Goal: Book appointment/travel/reservation

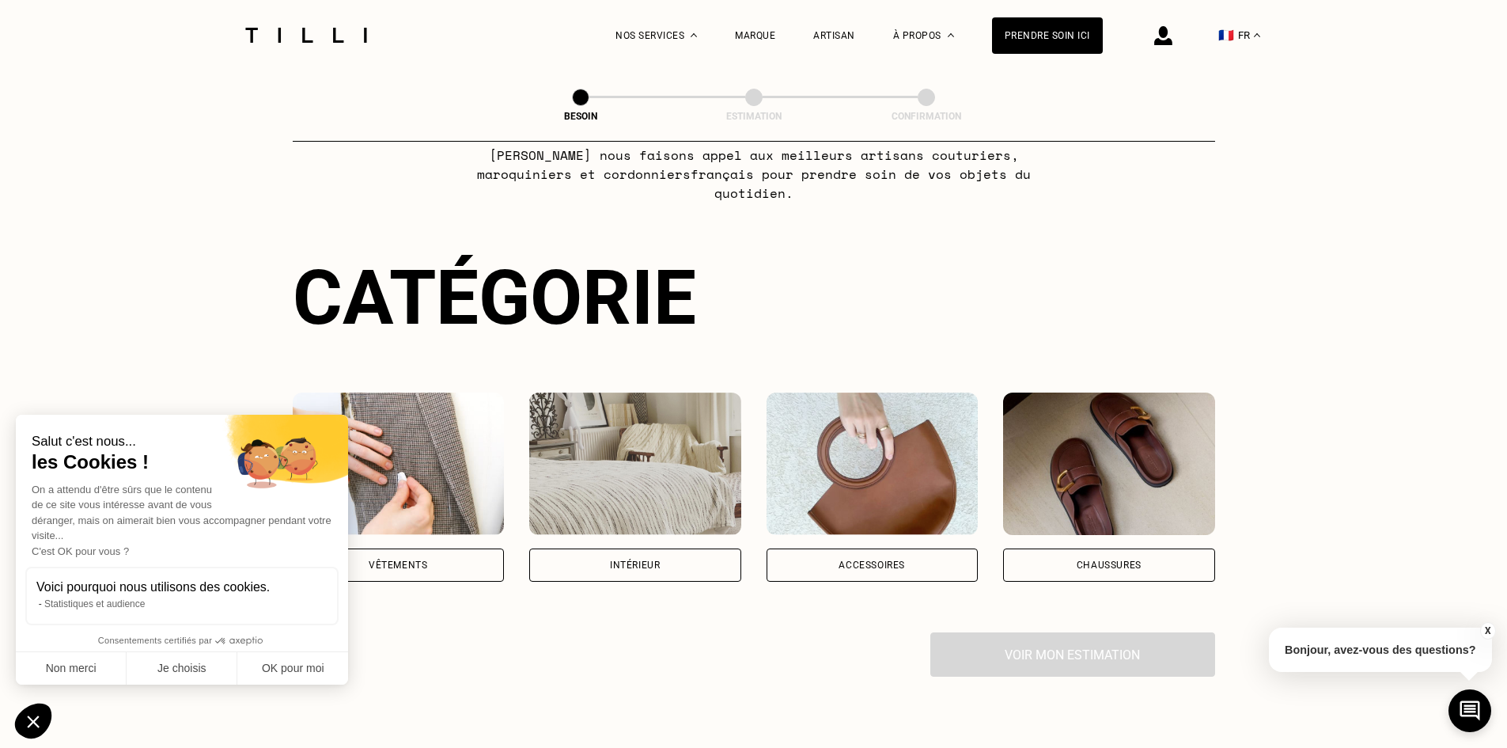
scroll to position [316, 0]
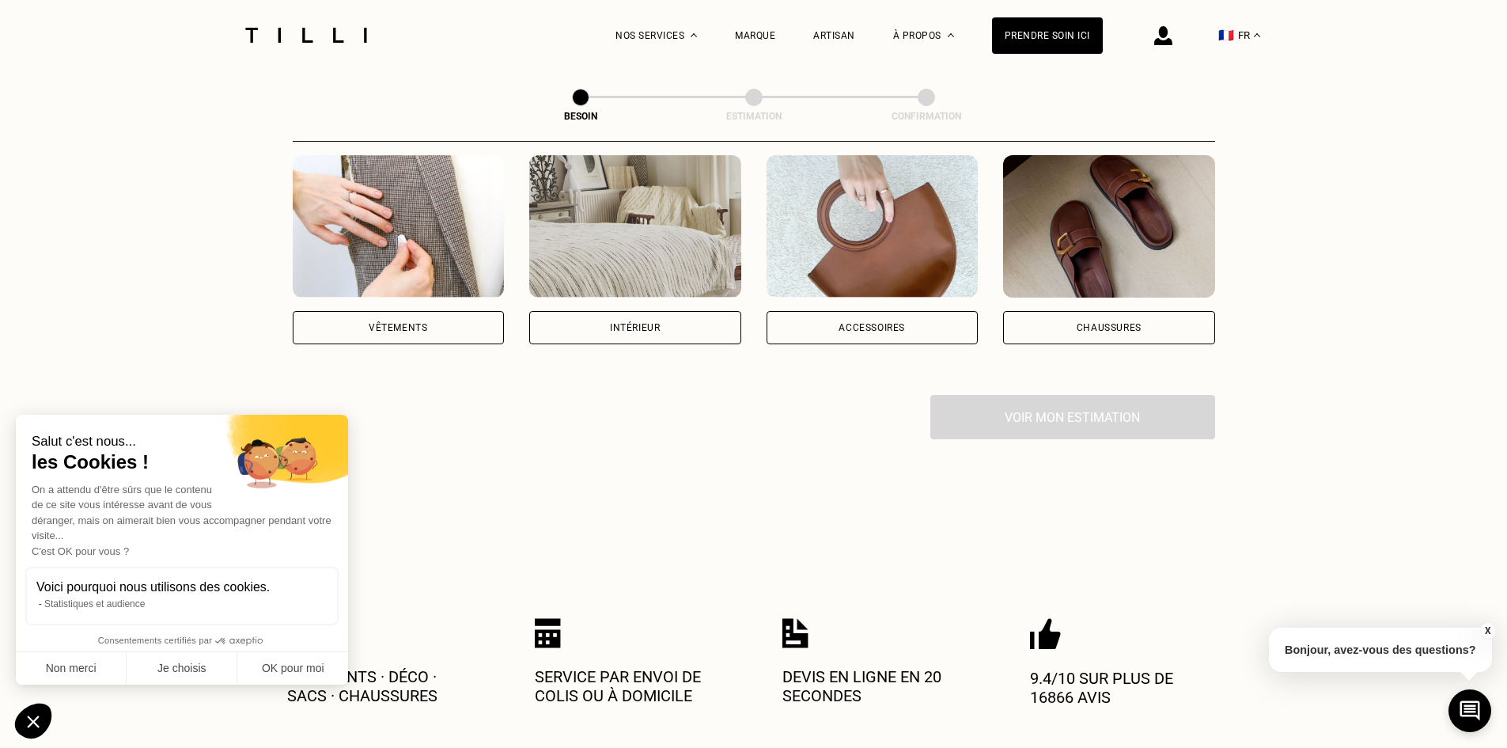
click at [407, 323] on div "Vêtements" at bounding box center [398, 327] width 59 height 9
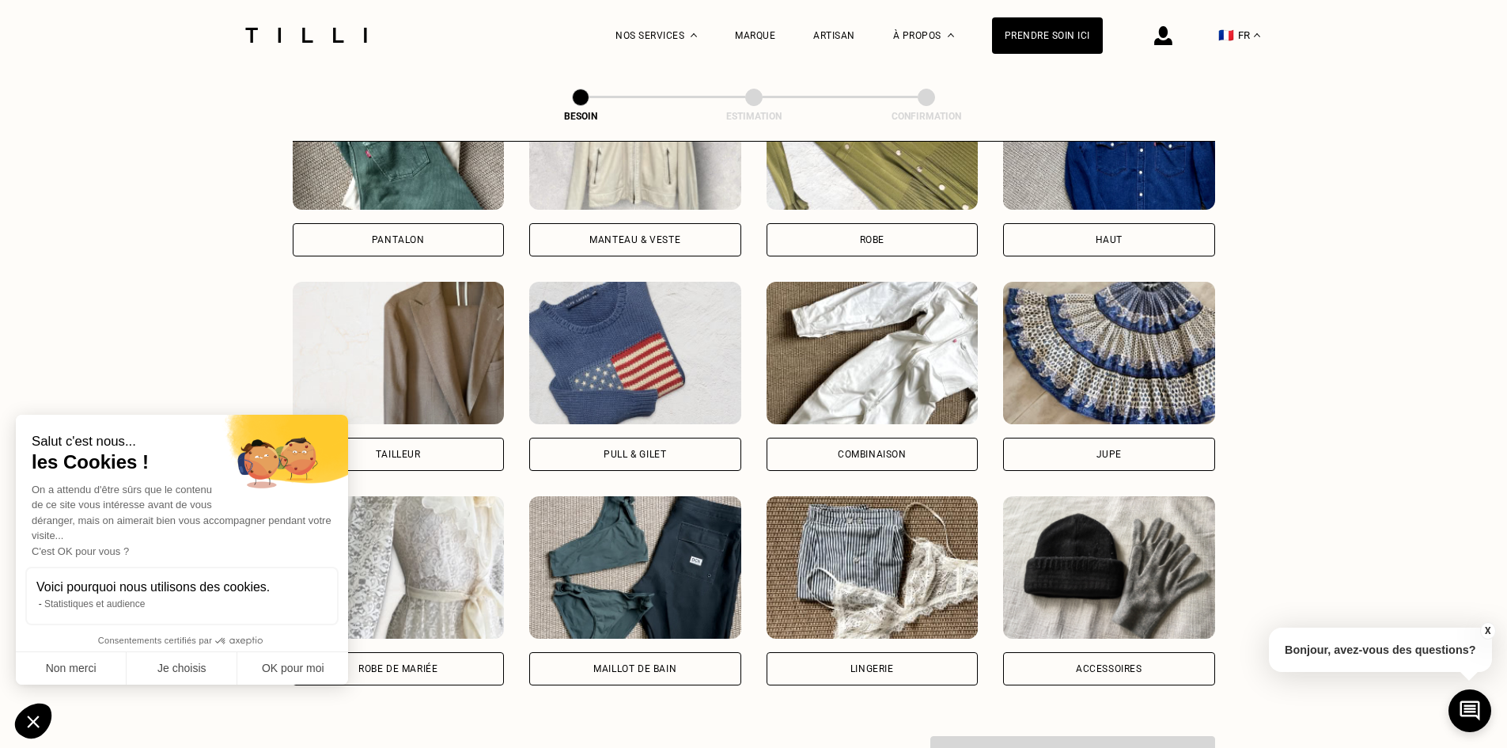
scroll to position [755, 0]
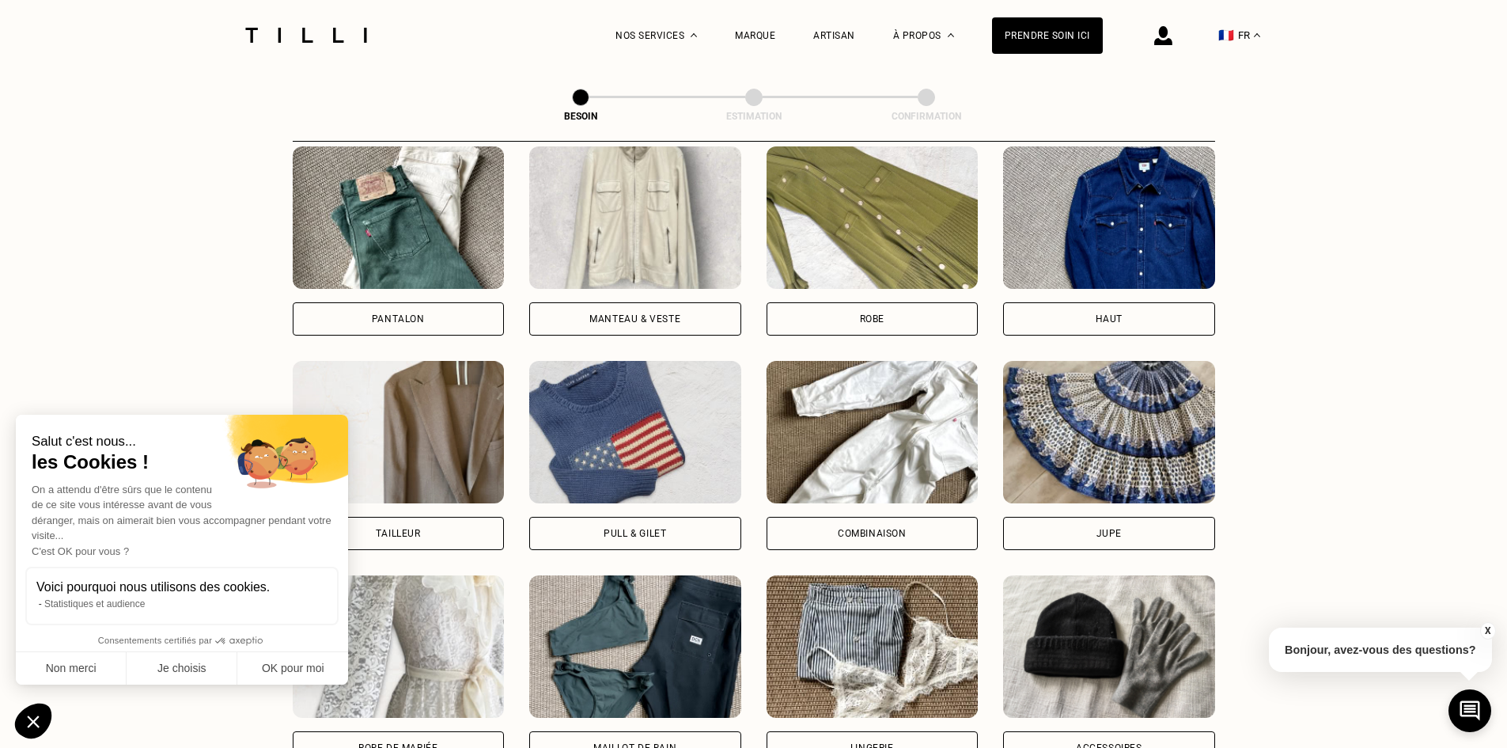
click at [417, 234] on img at bounding box center [399, 217] width 212 height 142
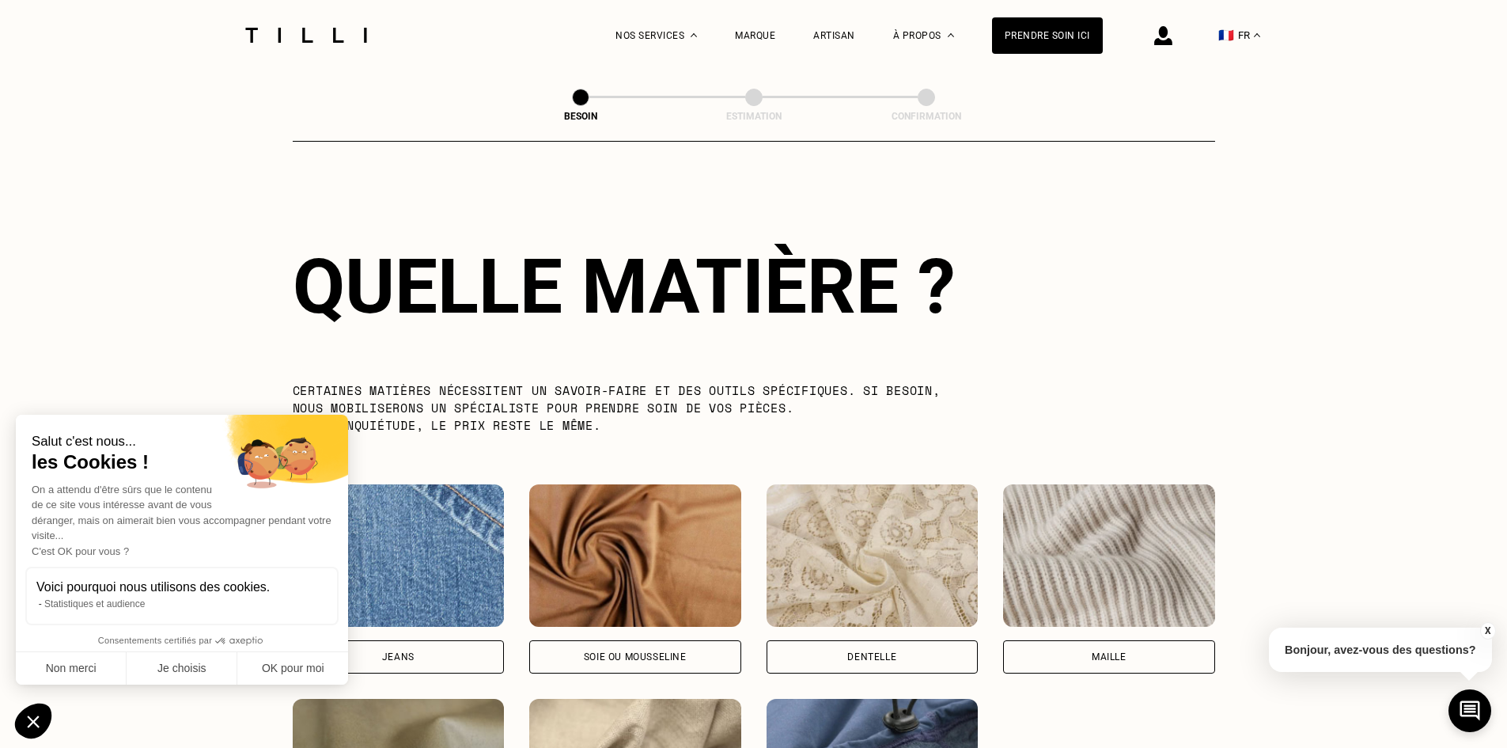
scroll to position [1615, 0]
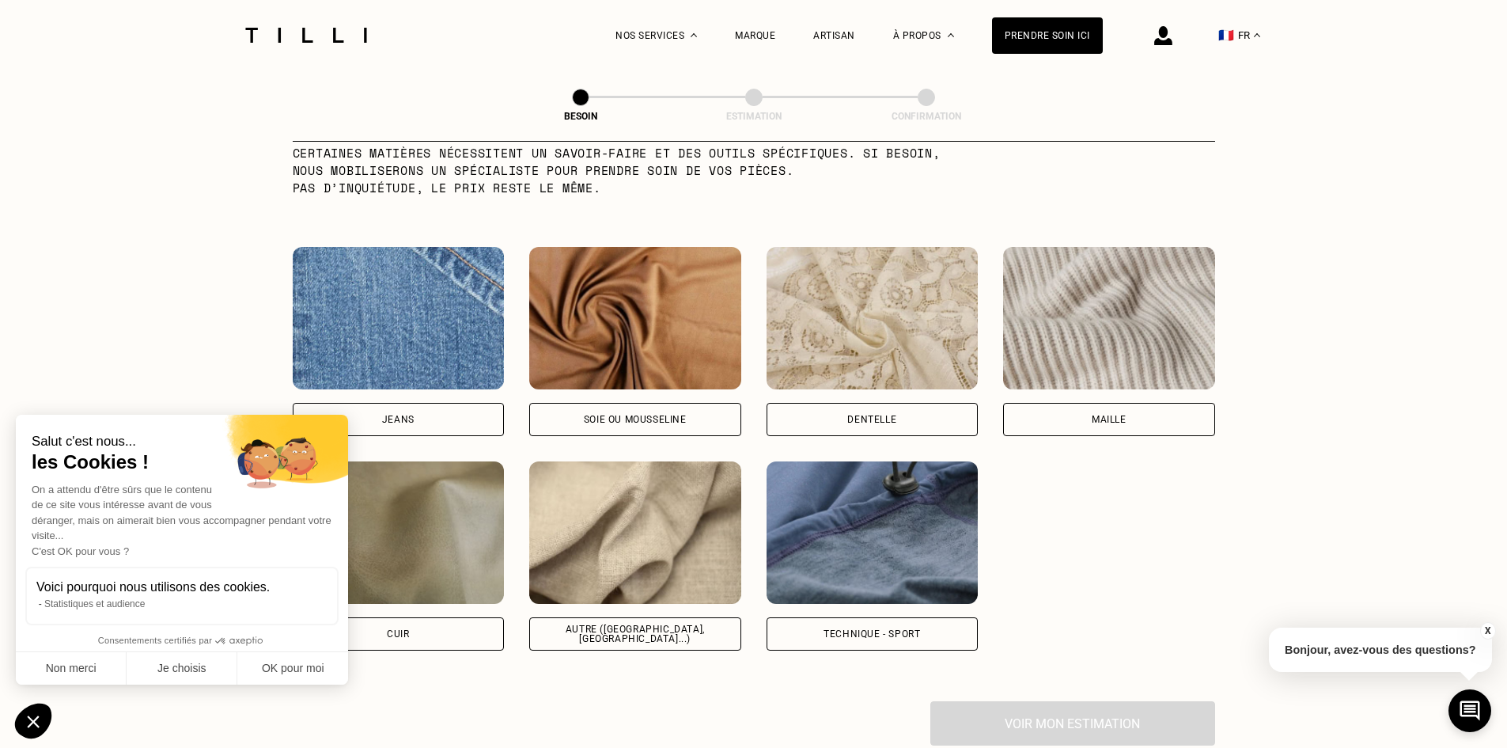
click at [448, 323] on img at bounding box center [399, 318] width 212 height 142
select select "FR"
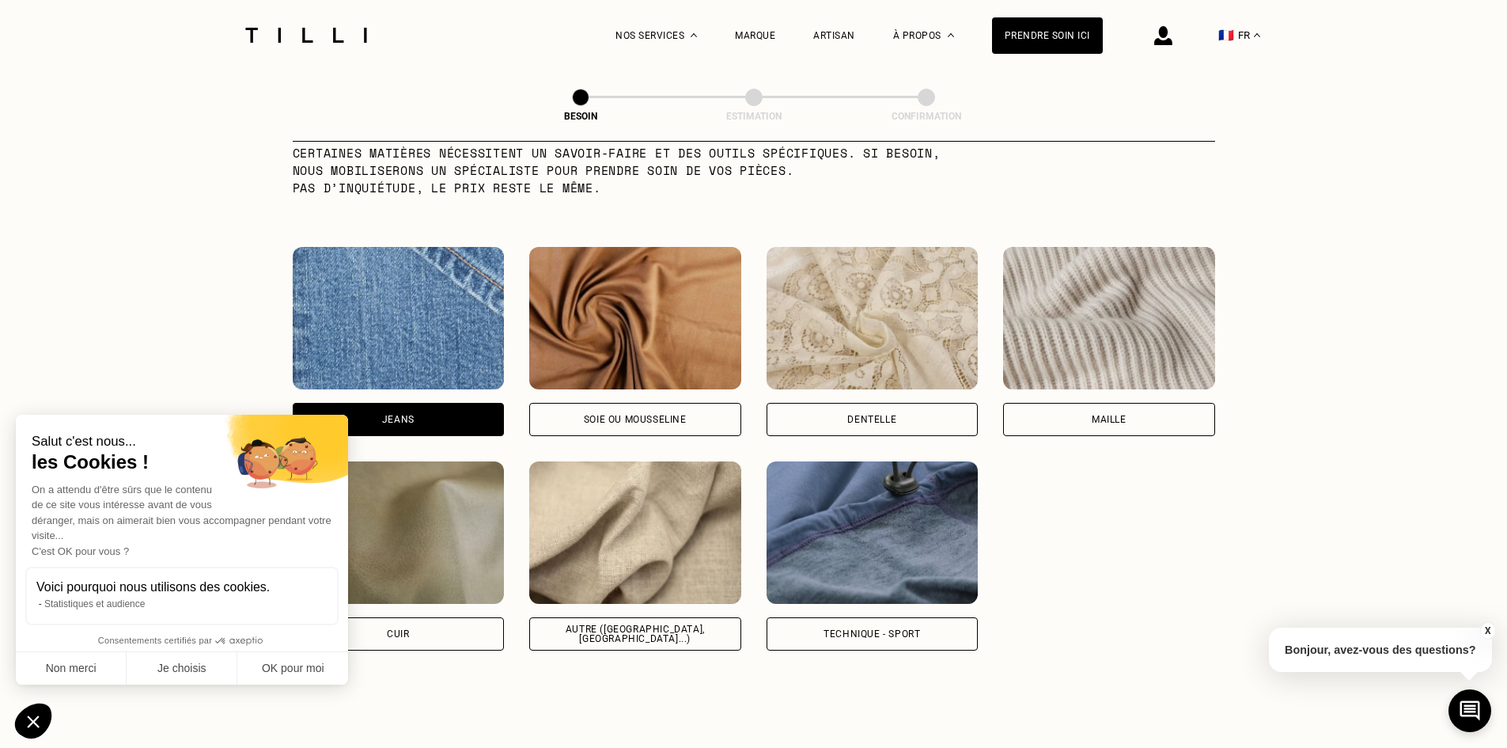
scroll to position [2127, 0]
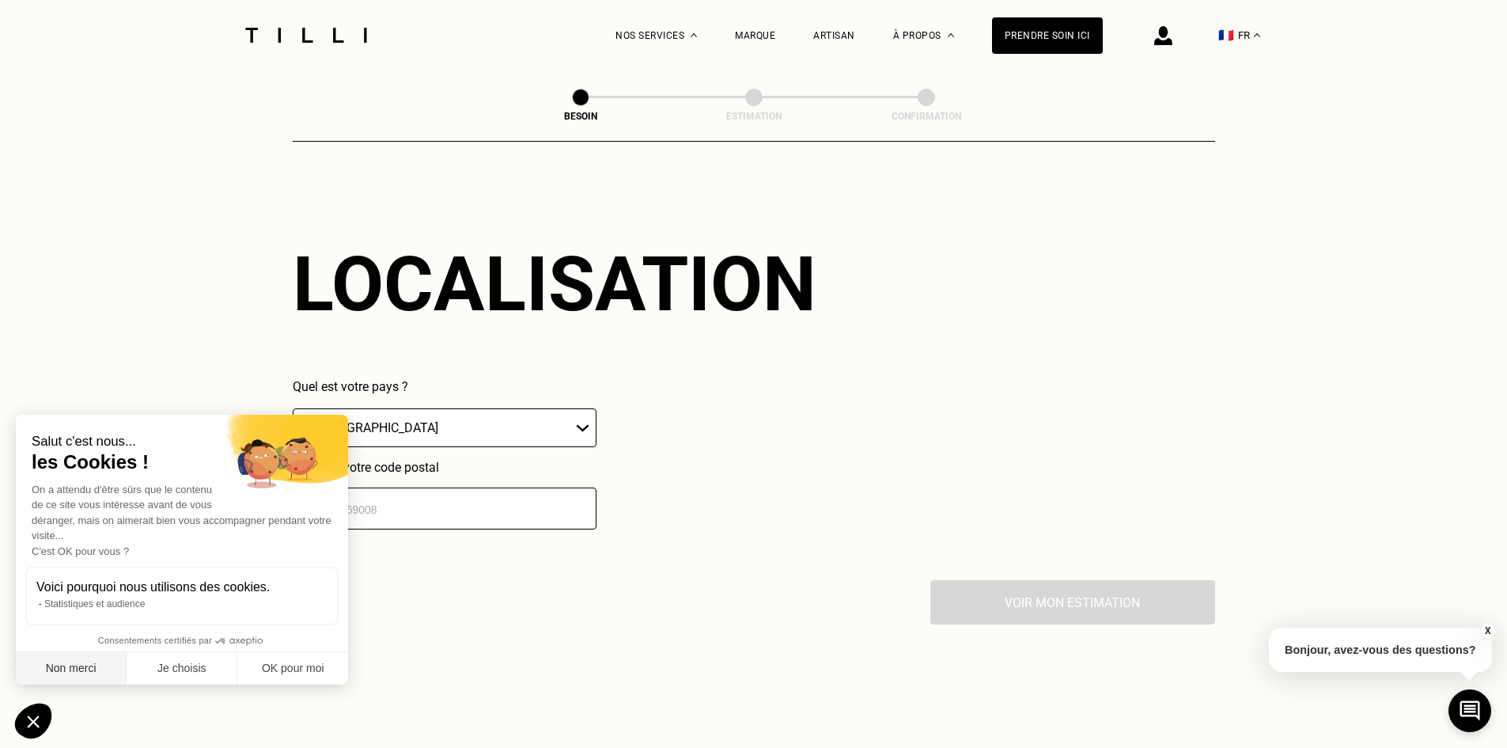
click at [88, 671] on button "Non merci" at bounding box center [71, 668] width 111 height 33
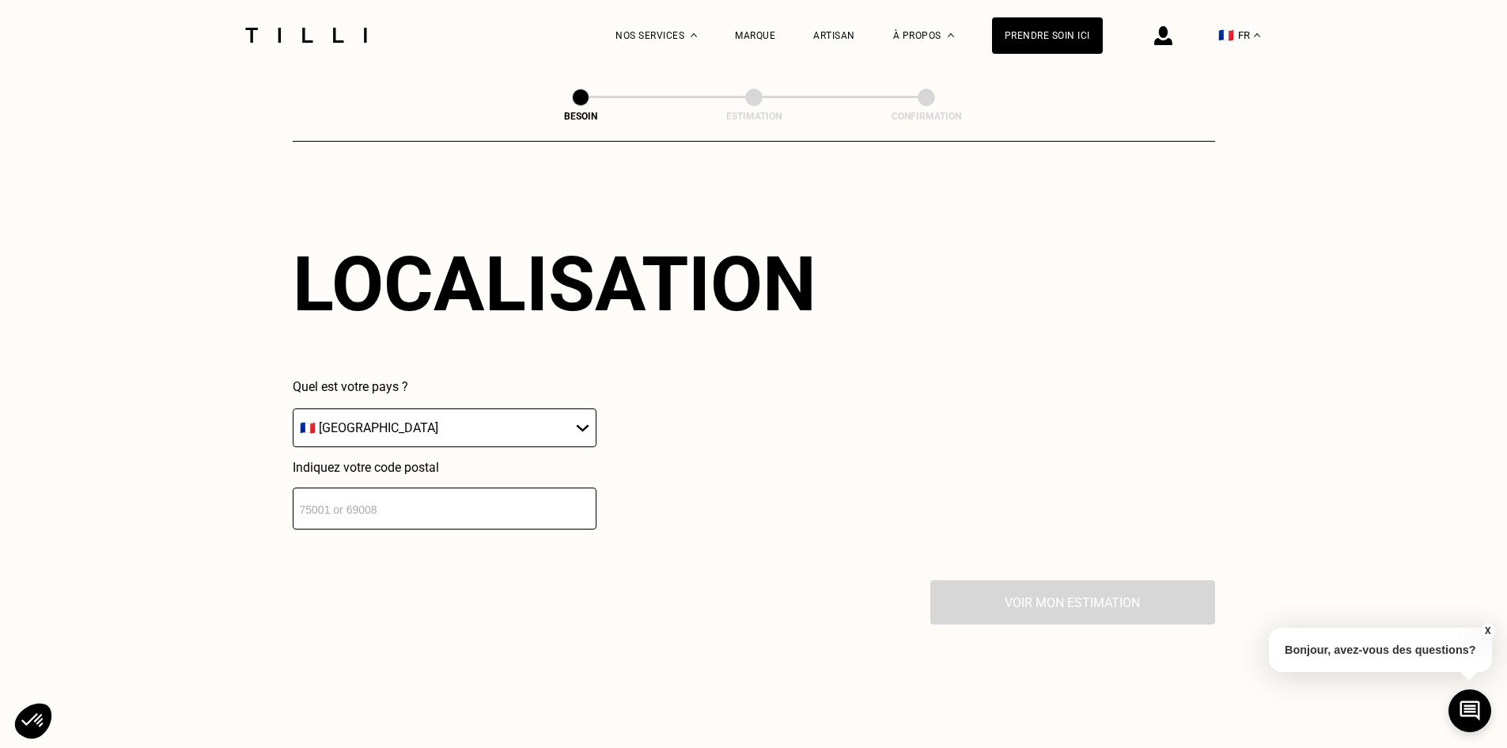
click at [369, 511] on input "number" at bounding box center [445, 508] width 304 height 42
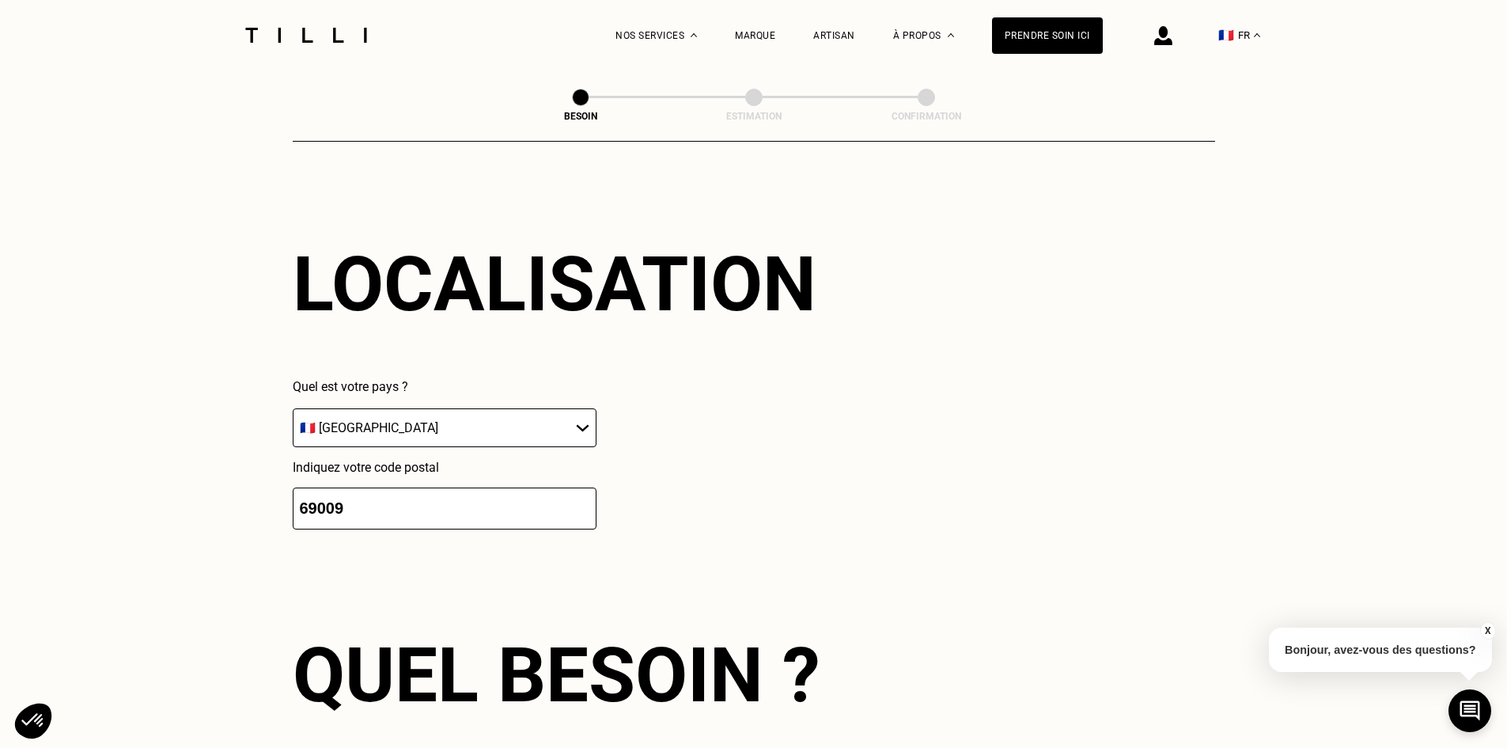
scroll to position [2520, 0]
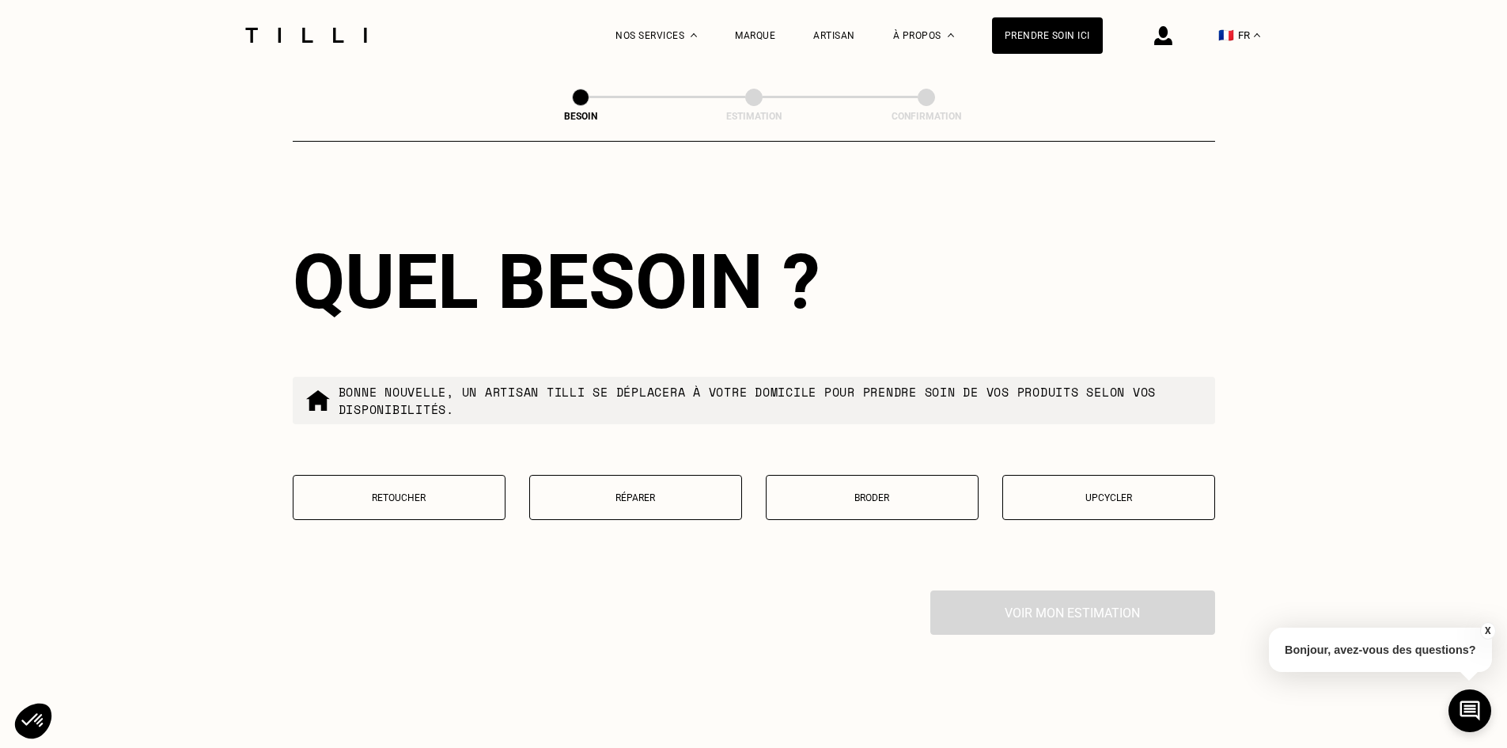
type input "69009"
click at [596, 492] on p "Réparer" at bounding box center [635, 497] width 195 height 11
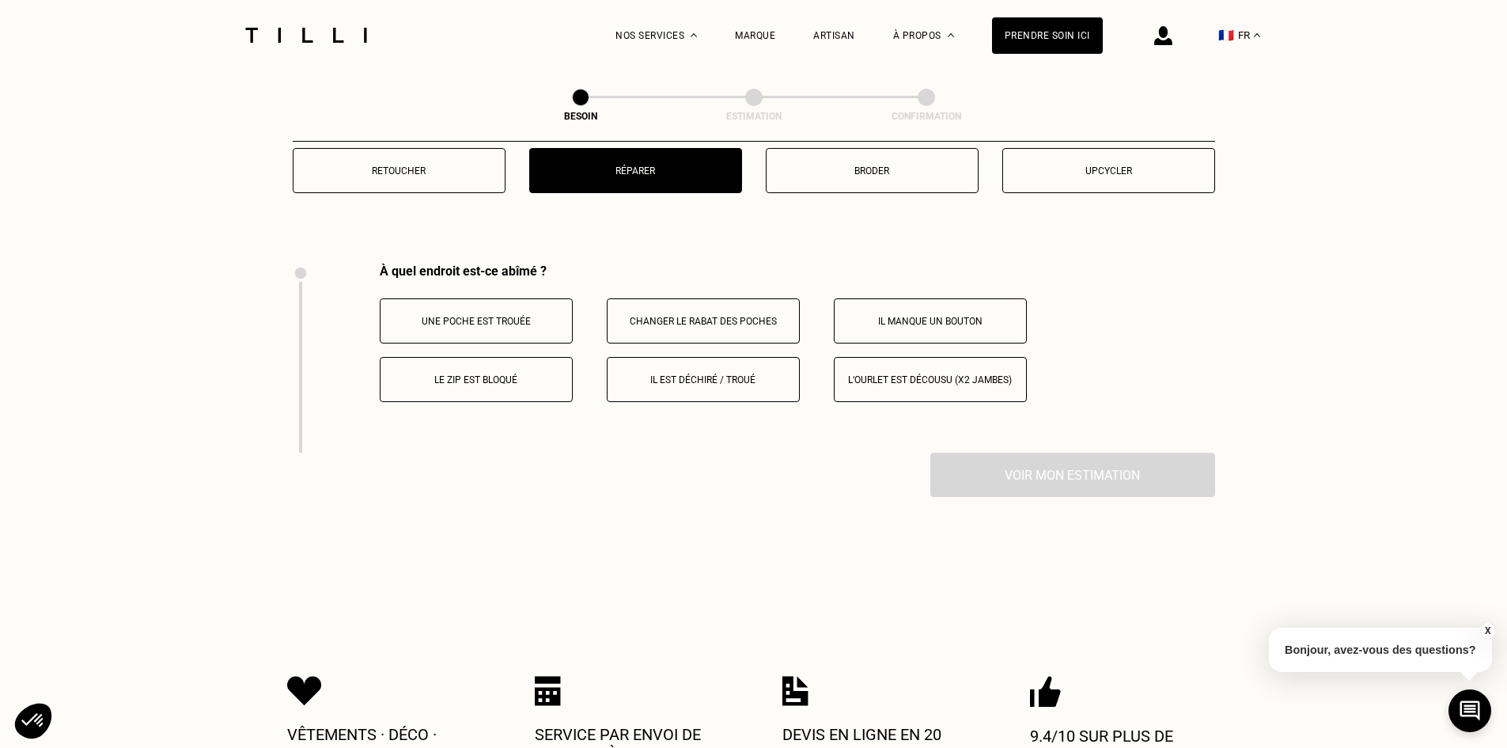
scroll to position [2926, 0]
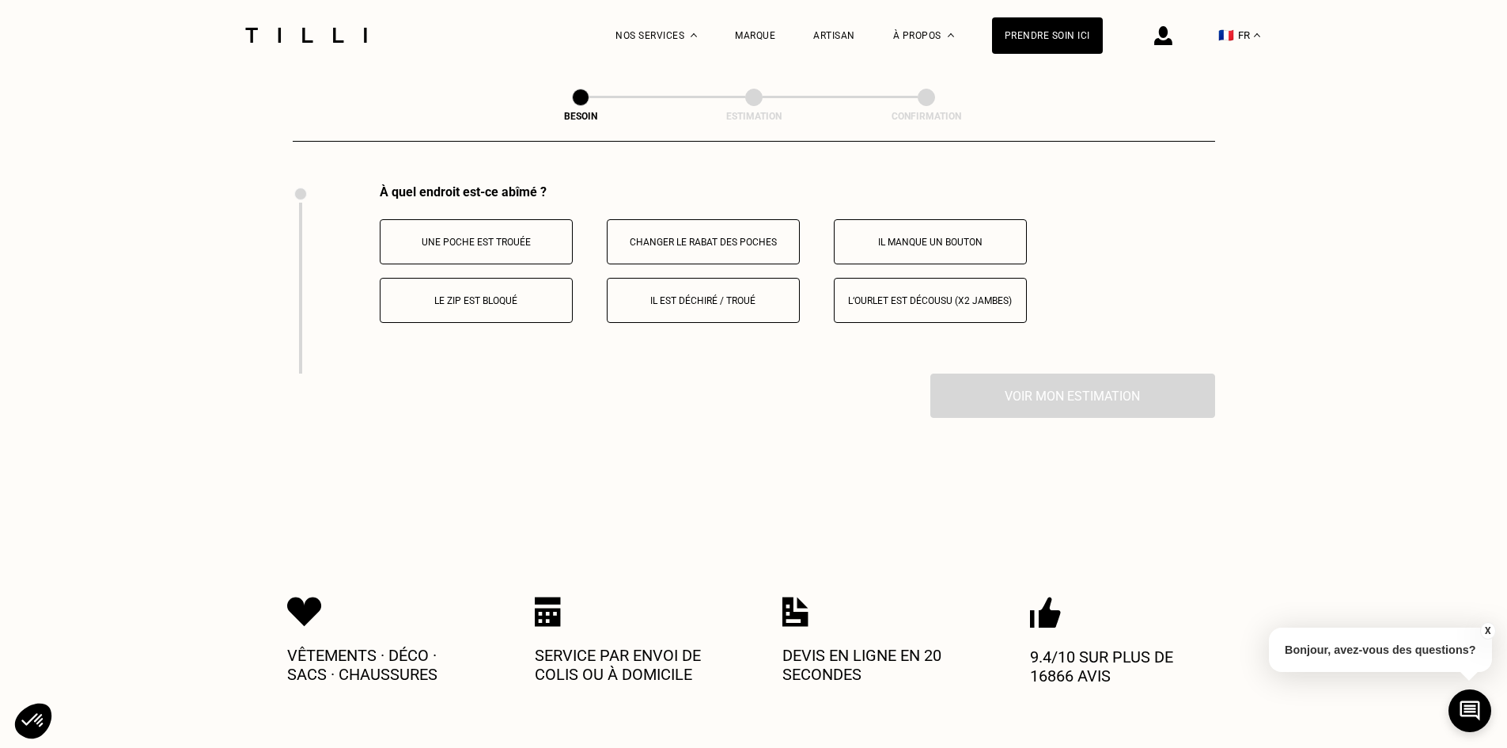
click at [305, 184] on div "À quel endroit est-ce abîmé ? Une poche est trouée Changer le rabat des poches …" at bounding box center [754, 278] width 922 height 189
drag, startPoint x: 301, startPoint y: 183, endPoint x: 301, endPoint y: 220, distance: 37.2
click at [301, 220] on div at bounding box center [297, 279] width 8 height 188
drag, startPoint x: 301, startPoint y: 176, endPoint x: 311, endPoint y: 237, distance: 61.6
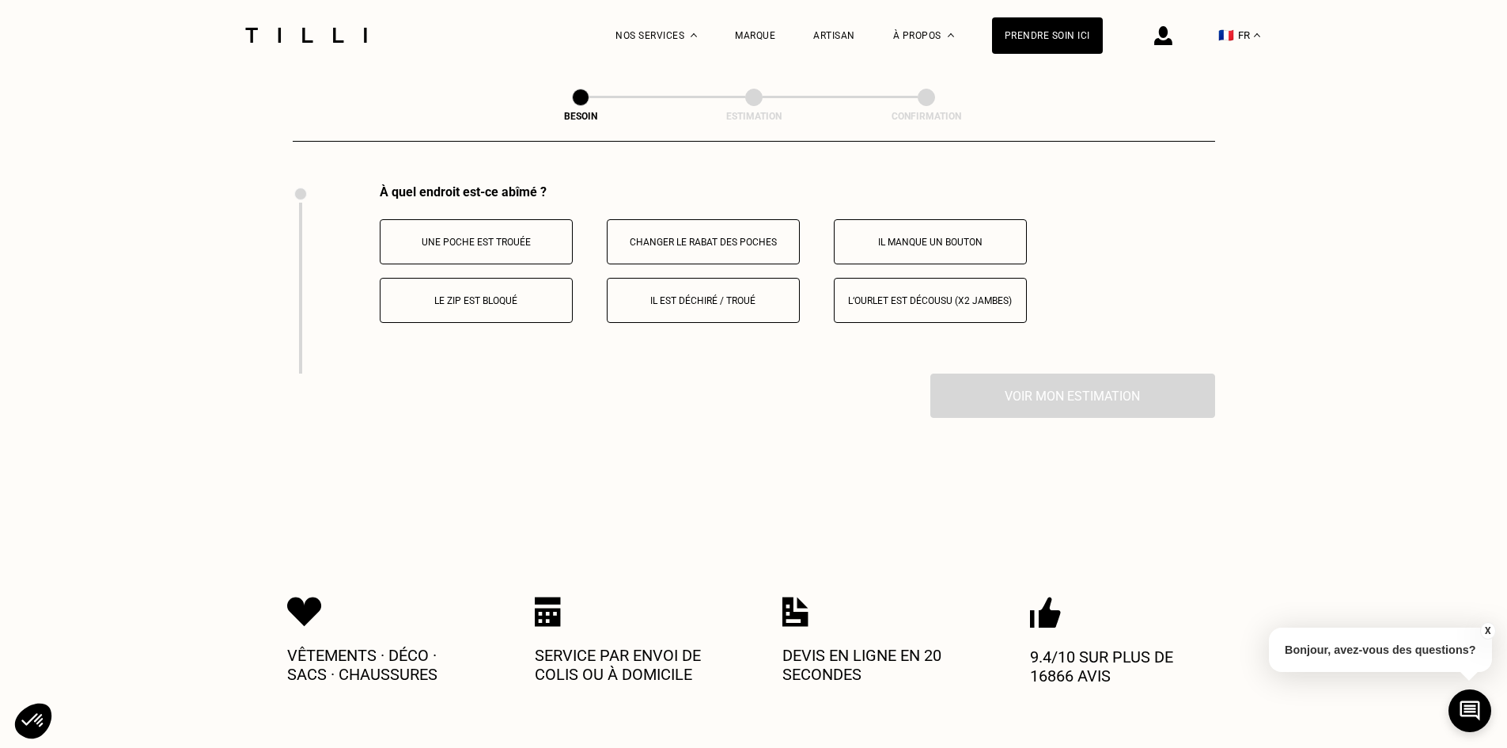
click at [634, 295] on p "Il est déchiré / troué" at bounding box center [703, 300] width 176 height 11
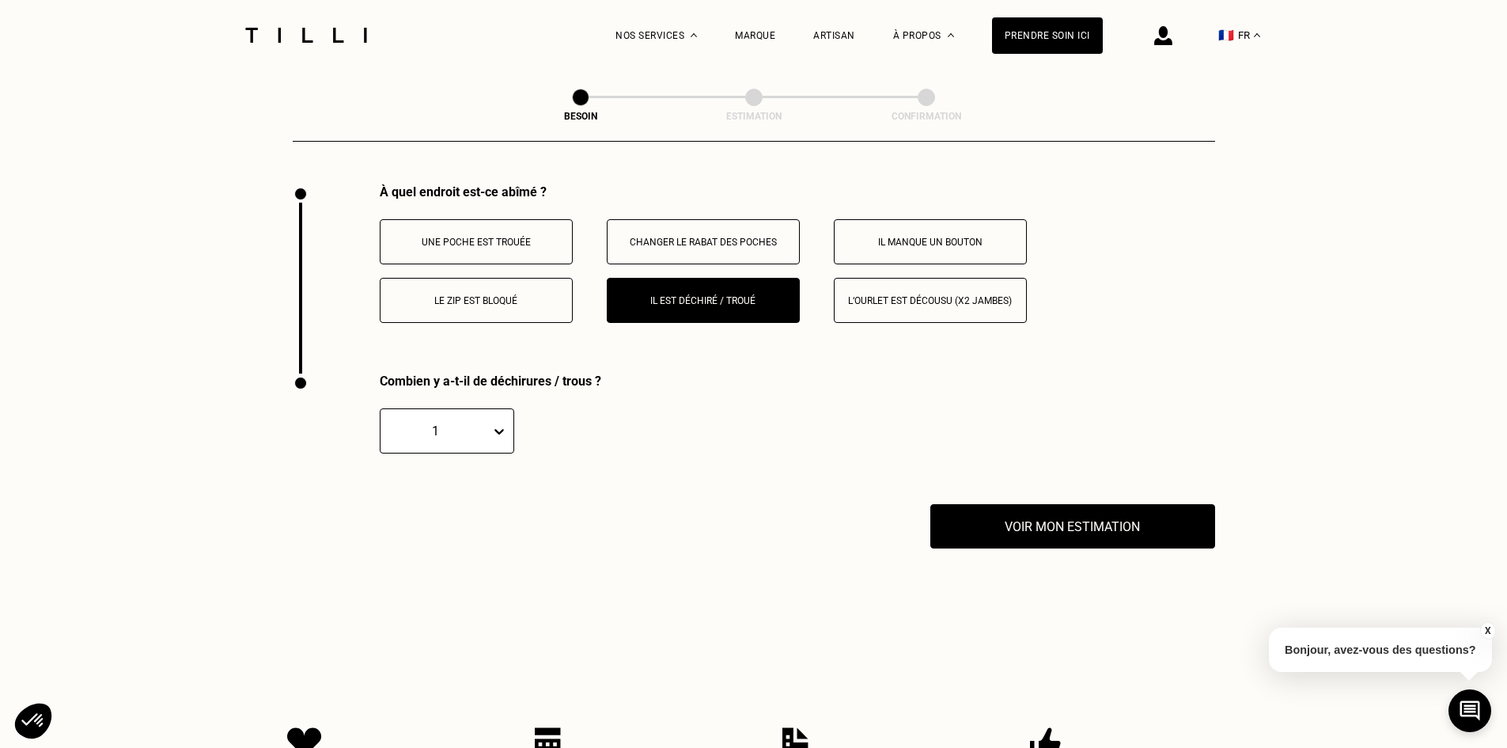
scroll to position [3115, 0]
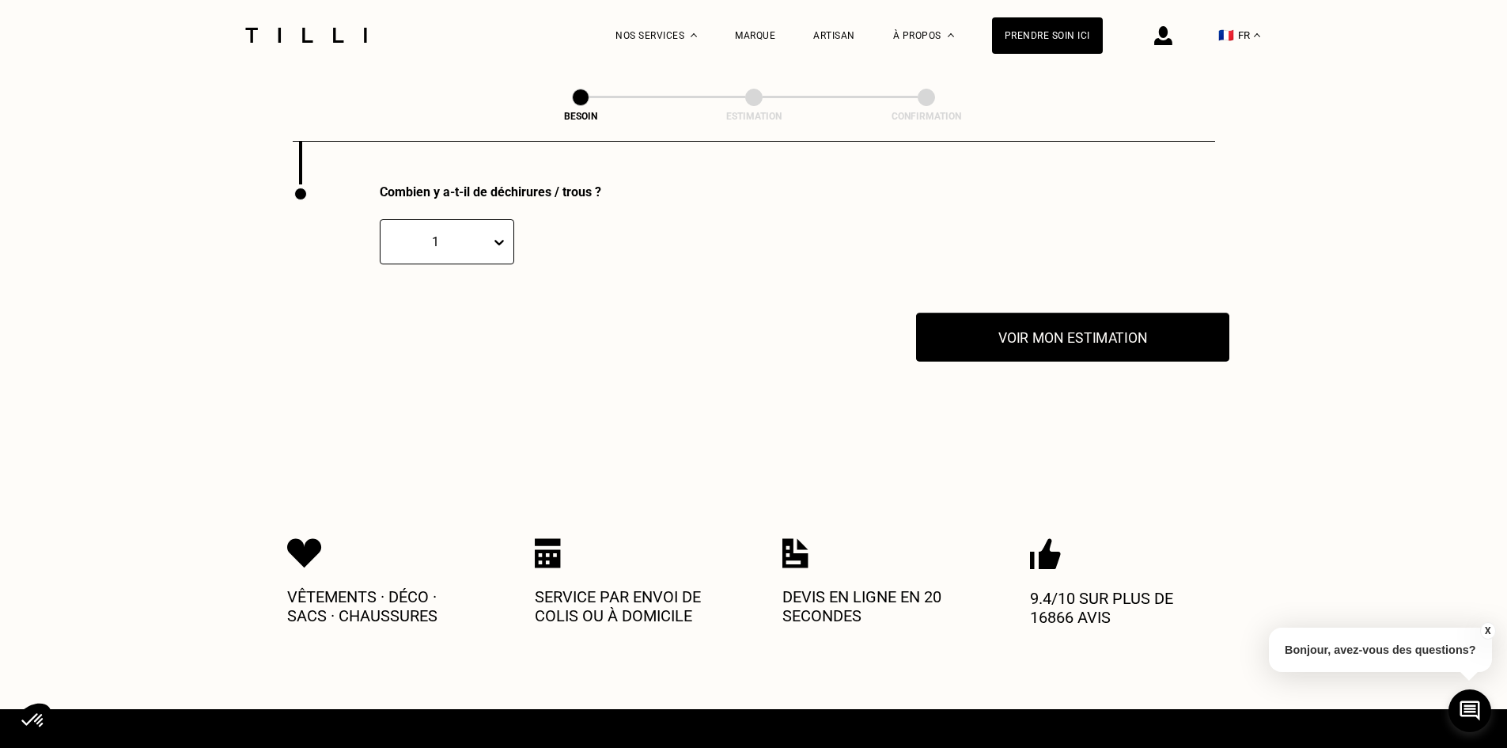
click at [1040, 324] on button "Voir mon estimation" at bounding box center [1072, 336] width 313 height 49
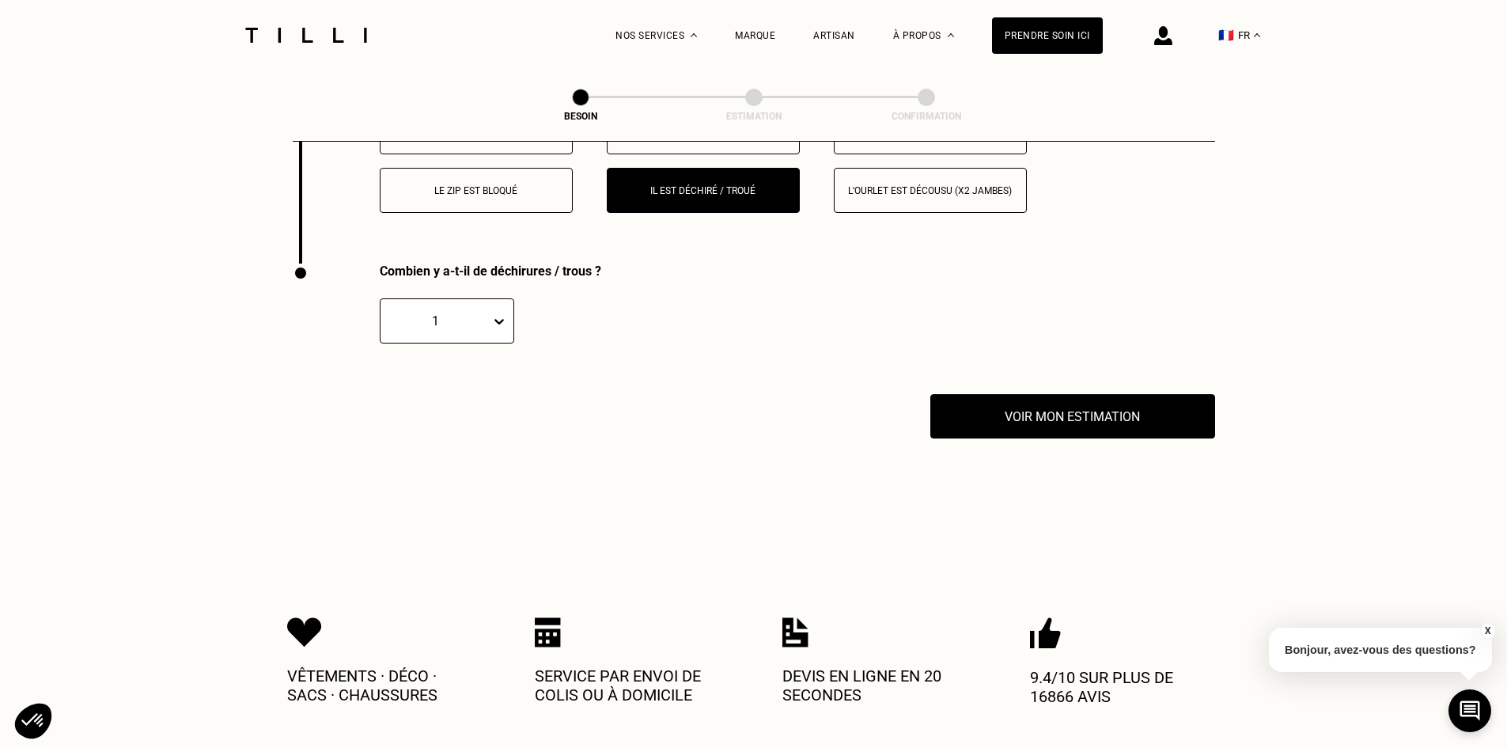
scroll to position [2878, 0]
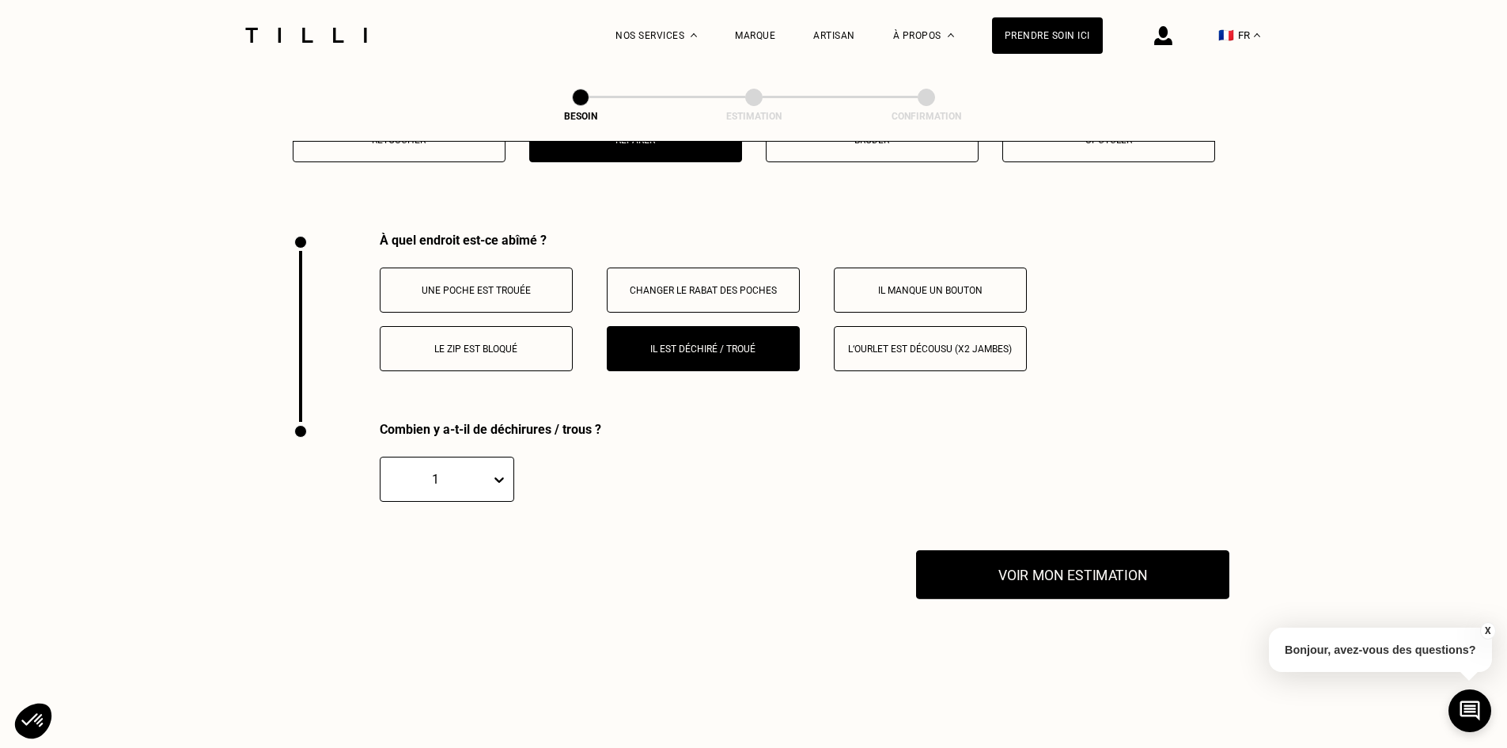
click at [1044, 562] on button "Voir mon estimation" at bounding box center [1072, 574] width 313 height 49
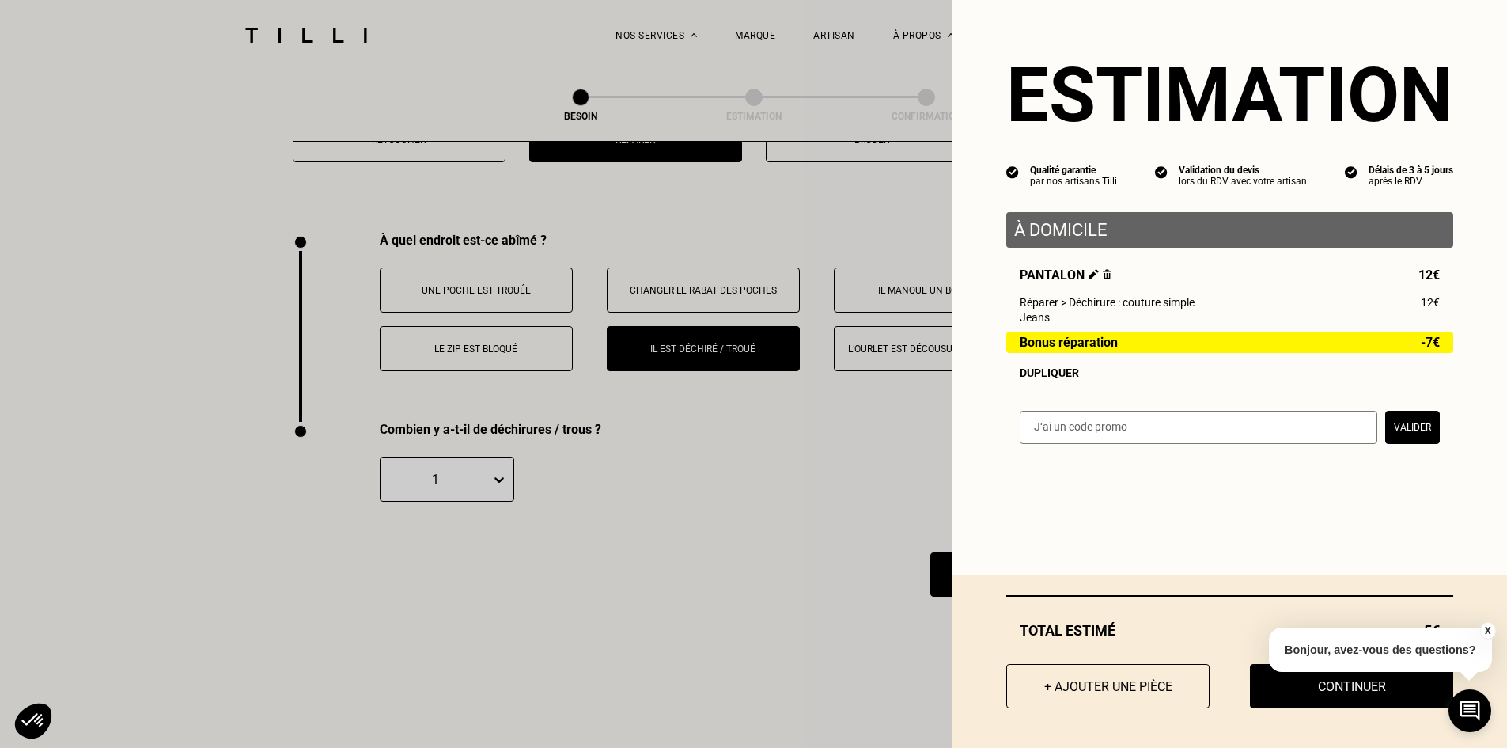
scroll to position [3036, 0]
